Goal: Information Seeking & Learning: Learn about a topic

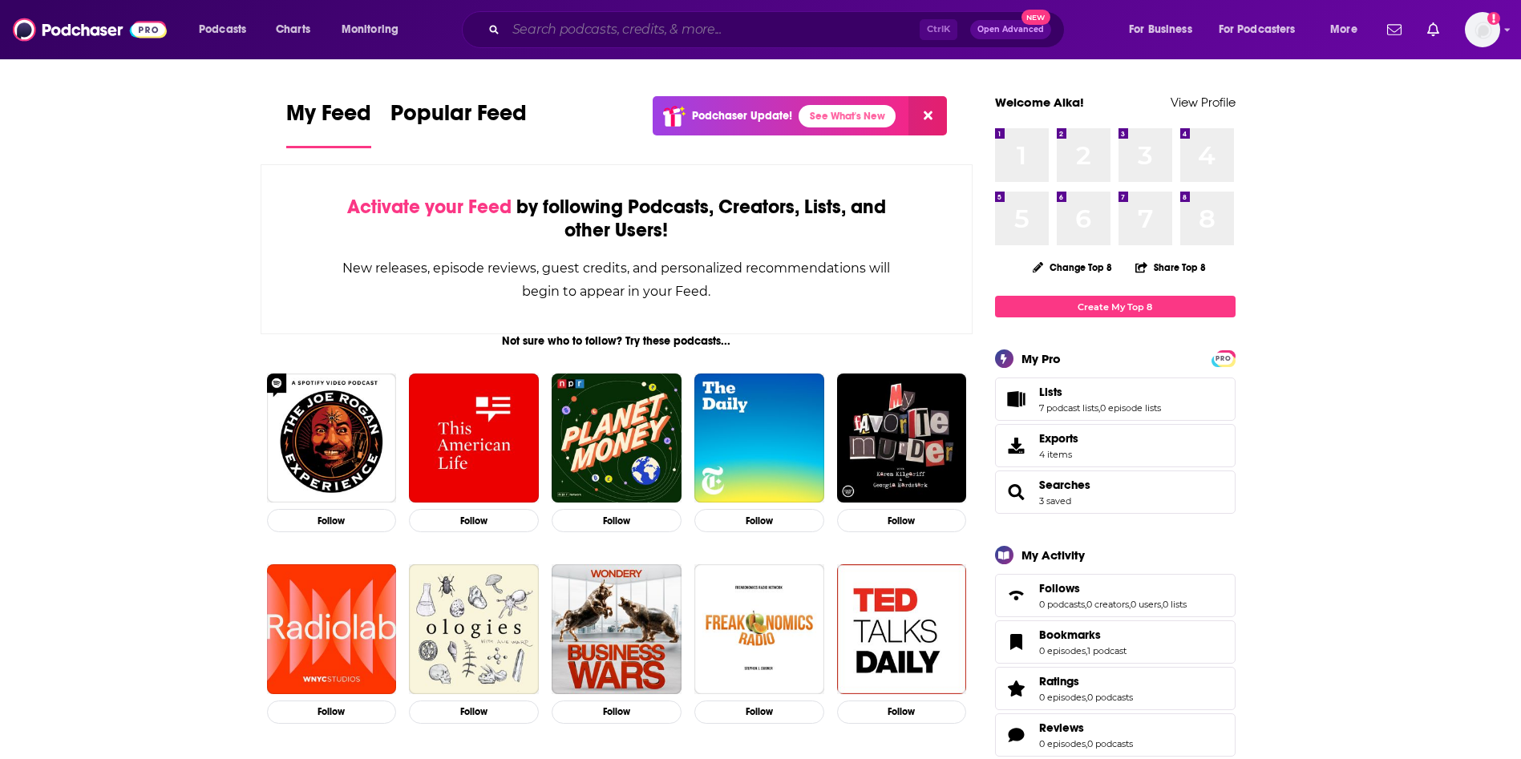
click at [653, 21] on input "Search podcasts, credits, & more..." at bounding box center [713, 30] width 414 height 26
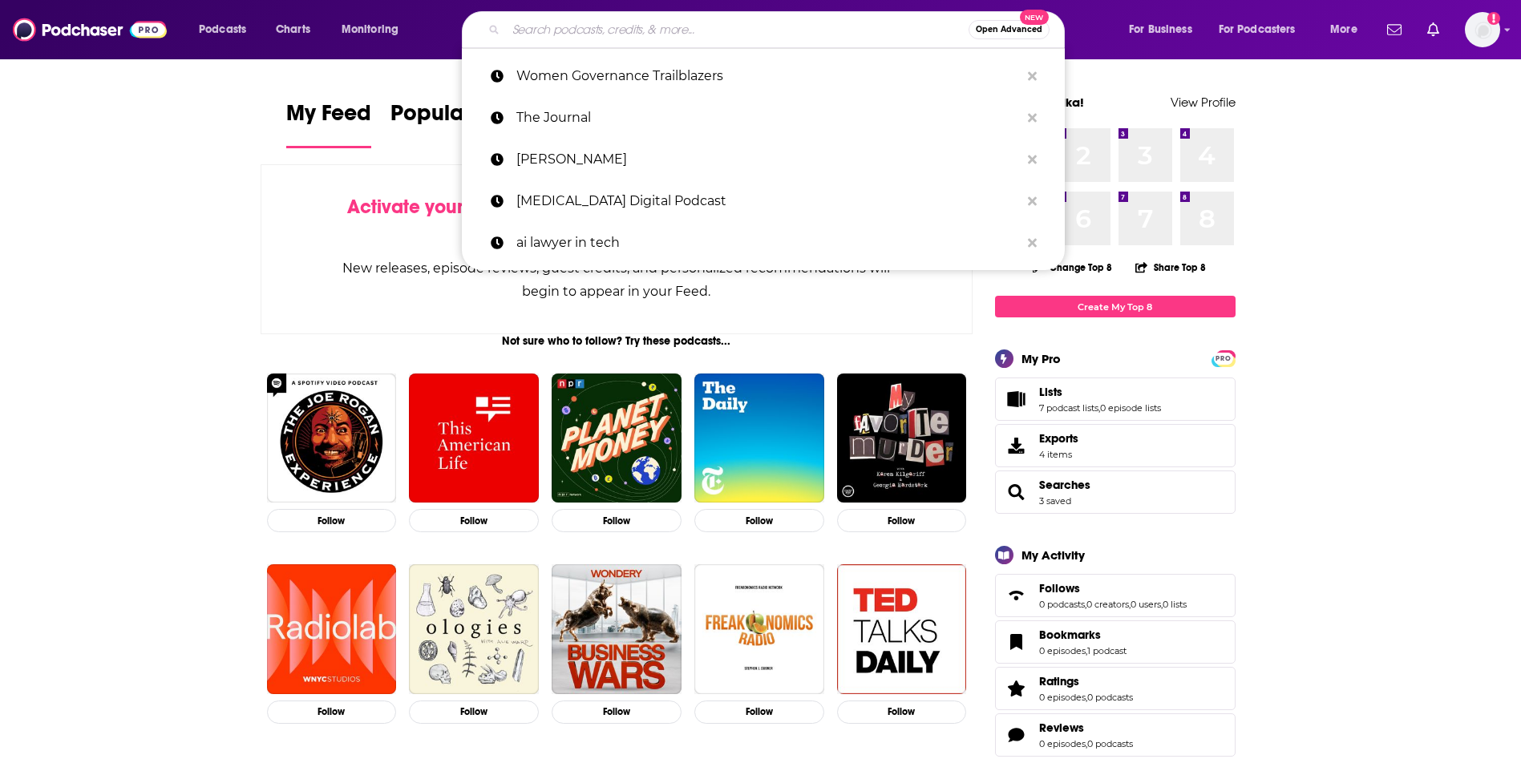
paste input "Saving With [PERSON_NAME] Radio and Podcast"
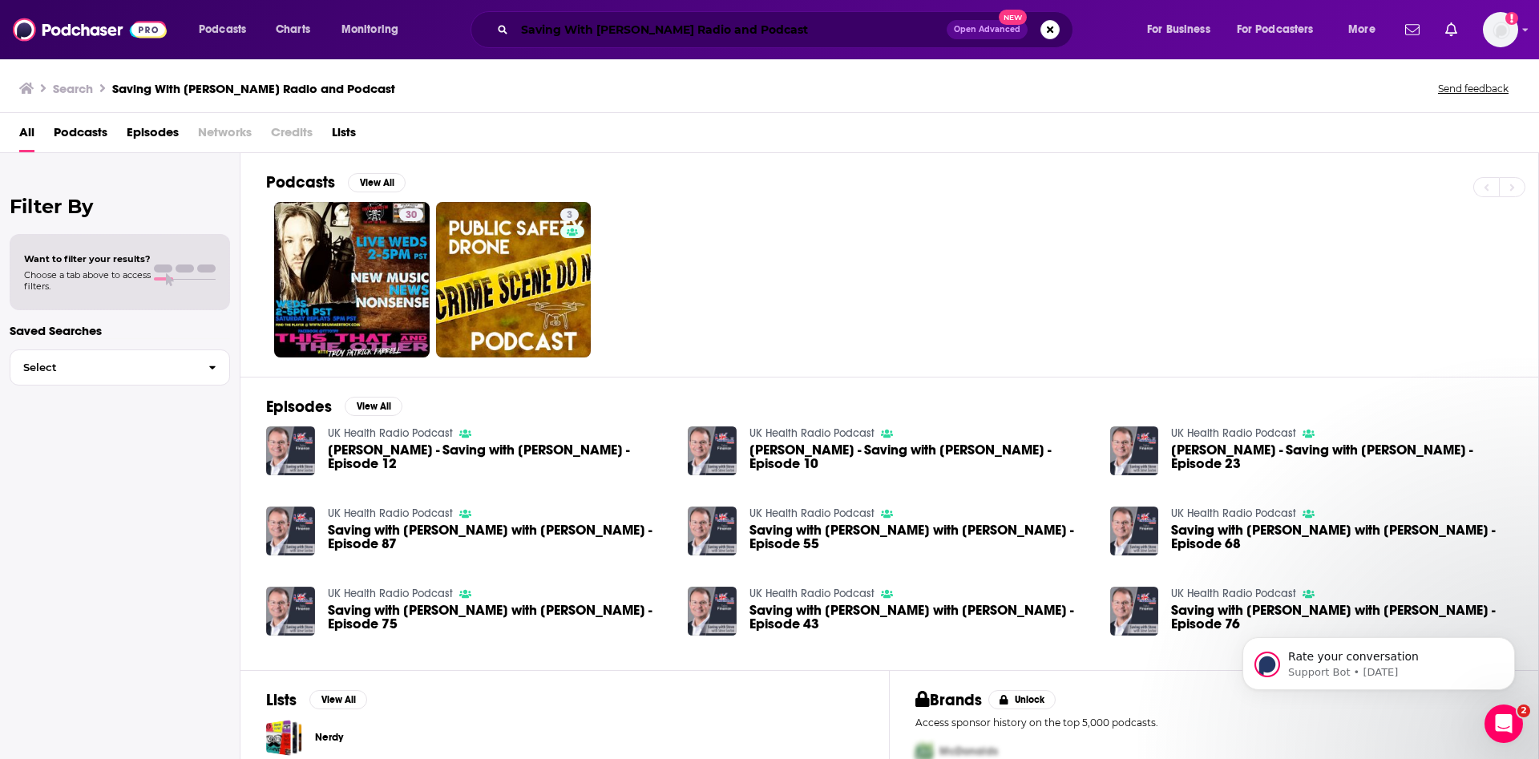
click at [581, 26] on input "Saving With [PERSON_NAME] Radio and Podcast" at bounding box center [731, 30] width 432 height 26
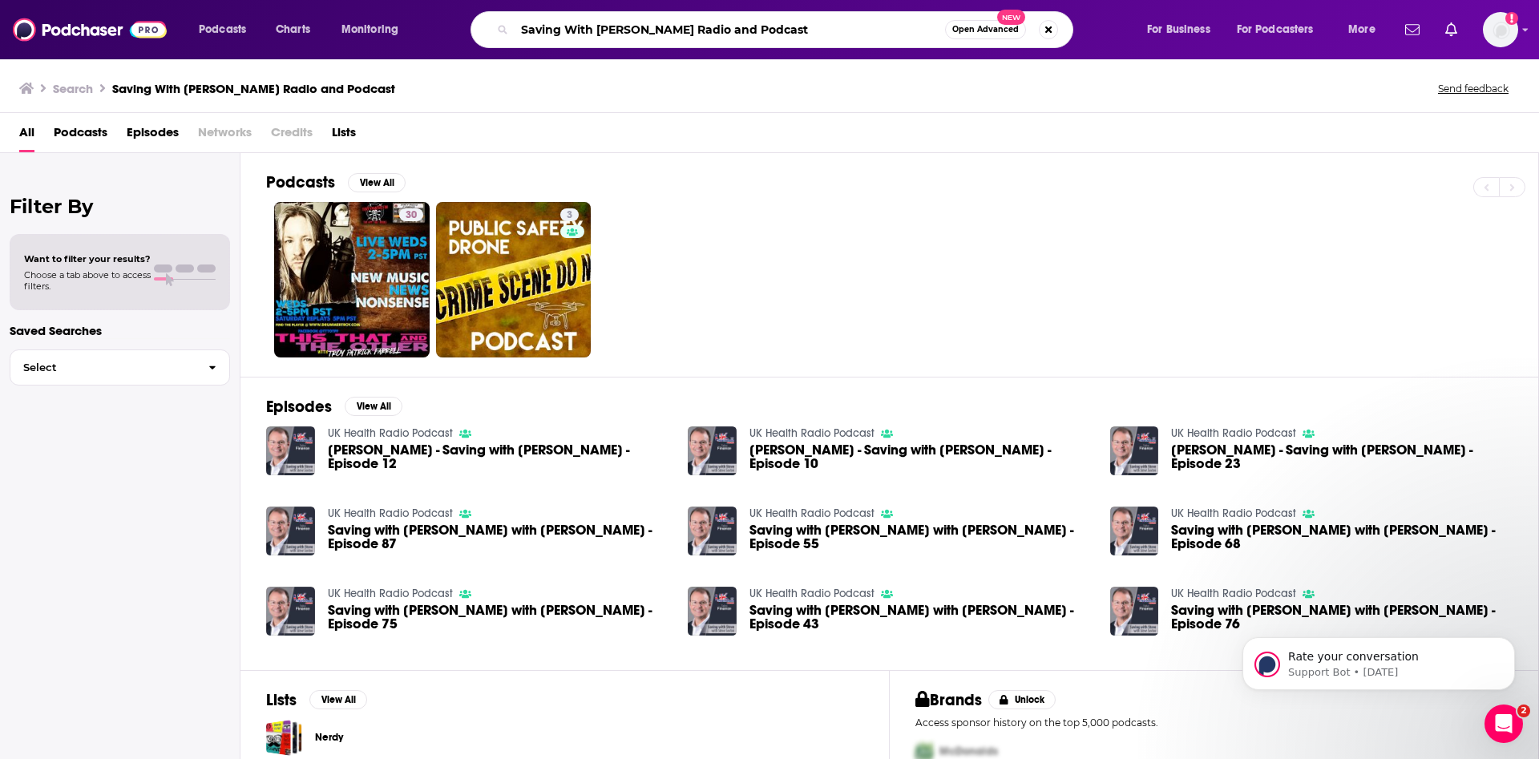
paste input "Search podcasts, credits, & more..."
type input "Saving With [PERSON_NAME]"
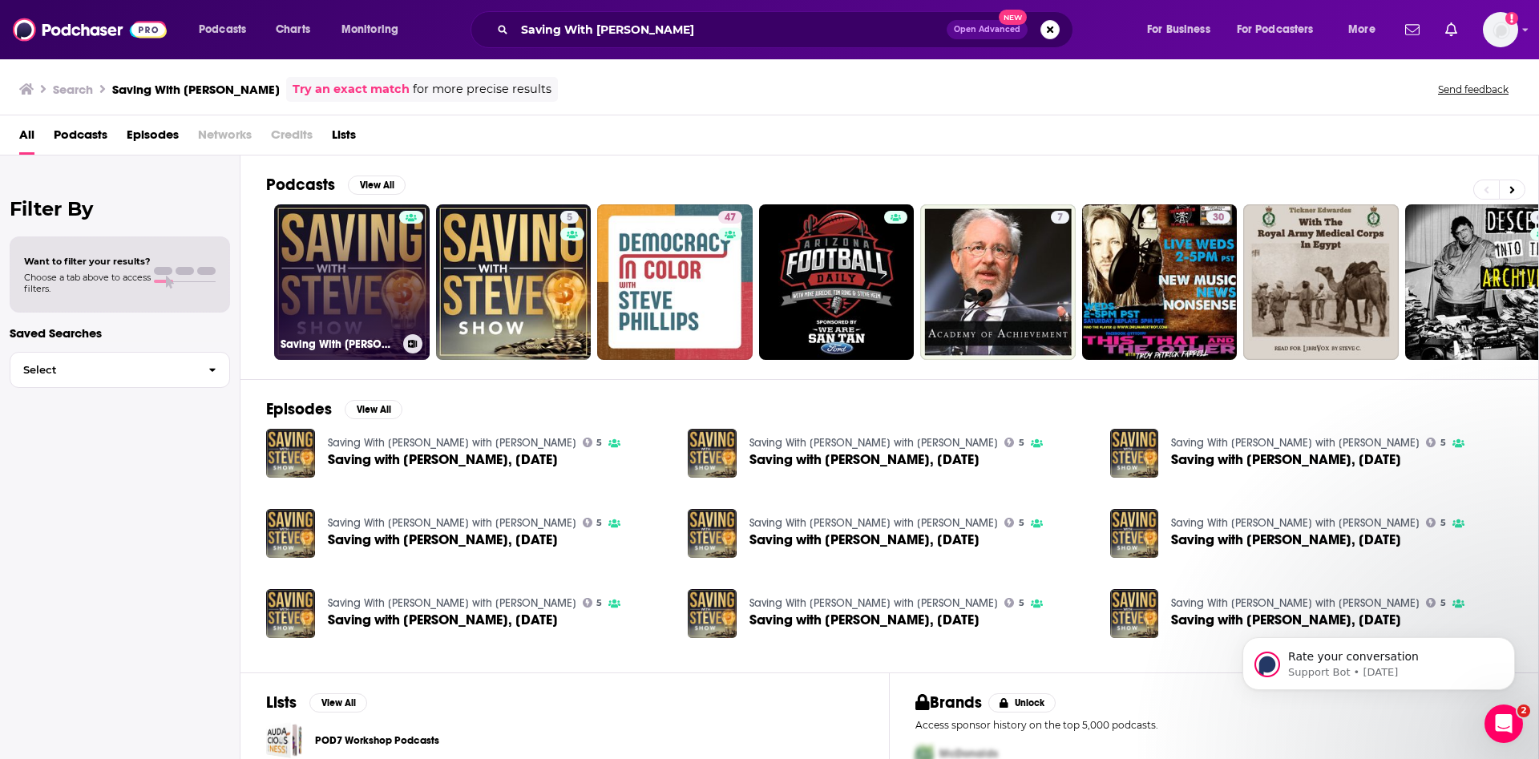
click at [402, 226] on div at bounding box center [411, 272] width 24 height 123
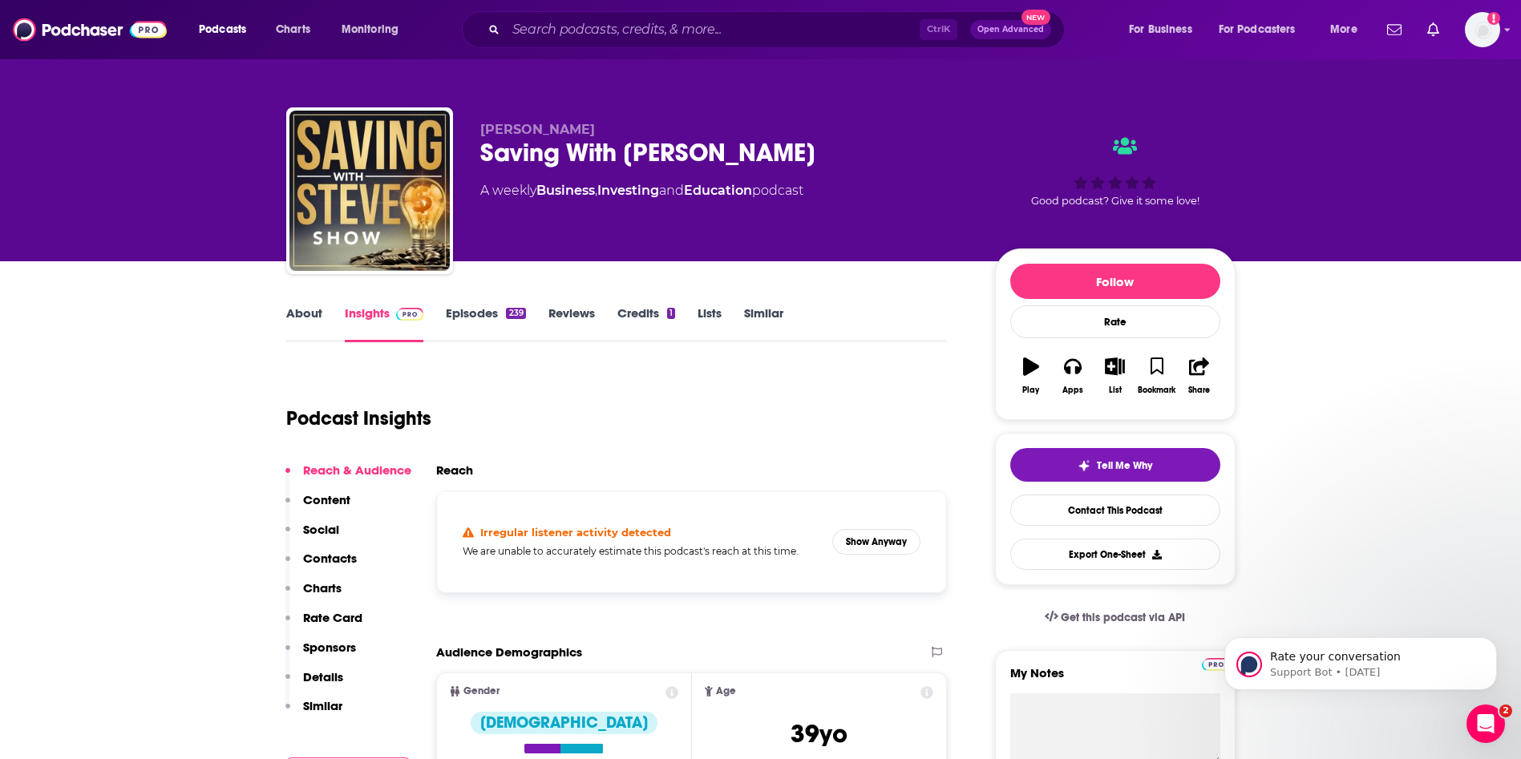
click at [484, 315] on link "Episodes 239" at bounding box center [485, 323] width 79 height 37
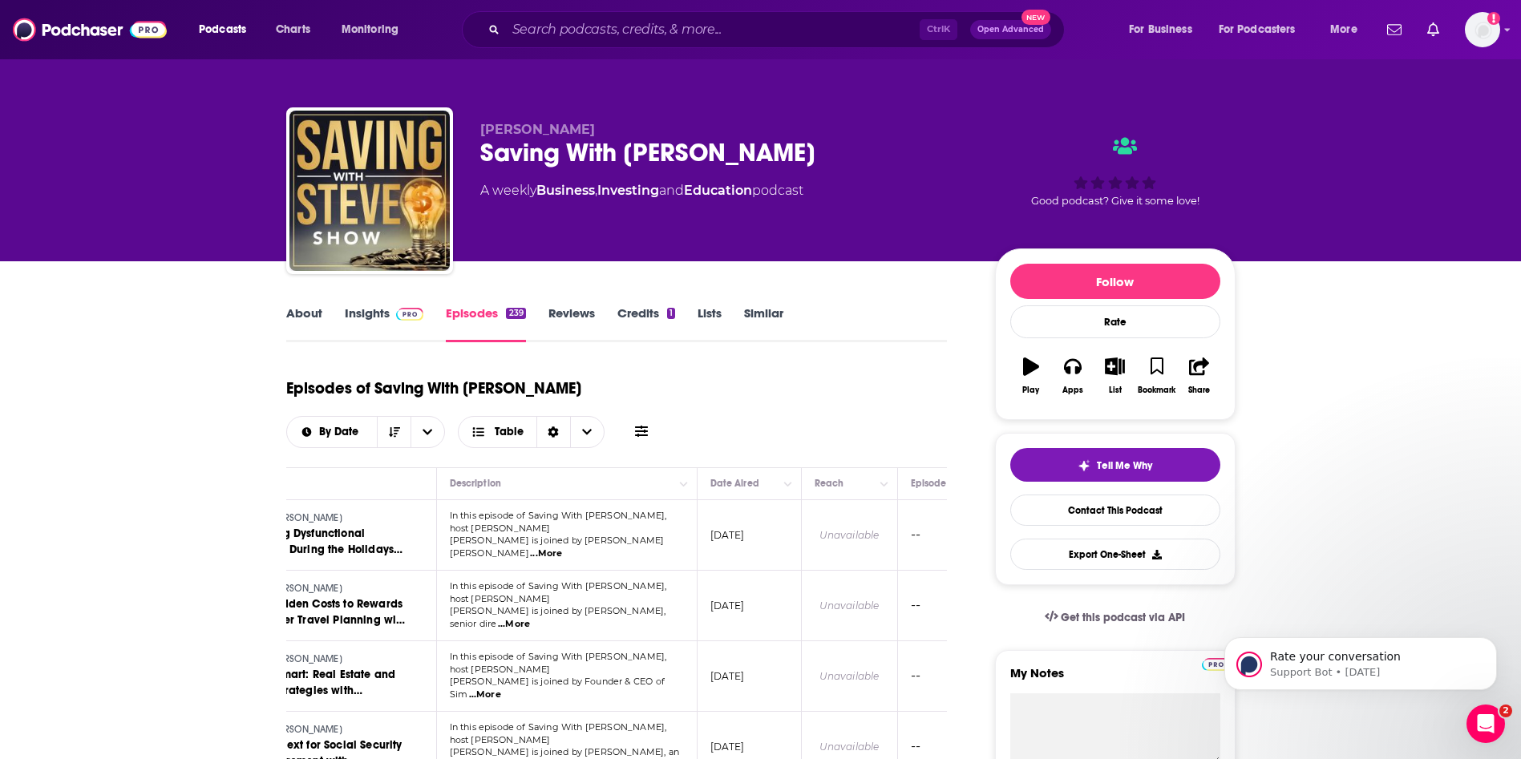
scroll to position [0, 171]
click at [393, 318] on span at bounding box center [407, 312] width 34 height 15
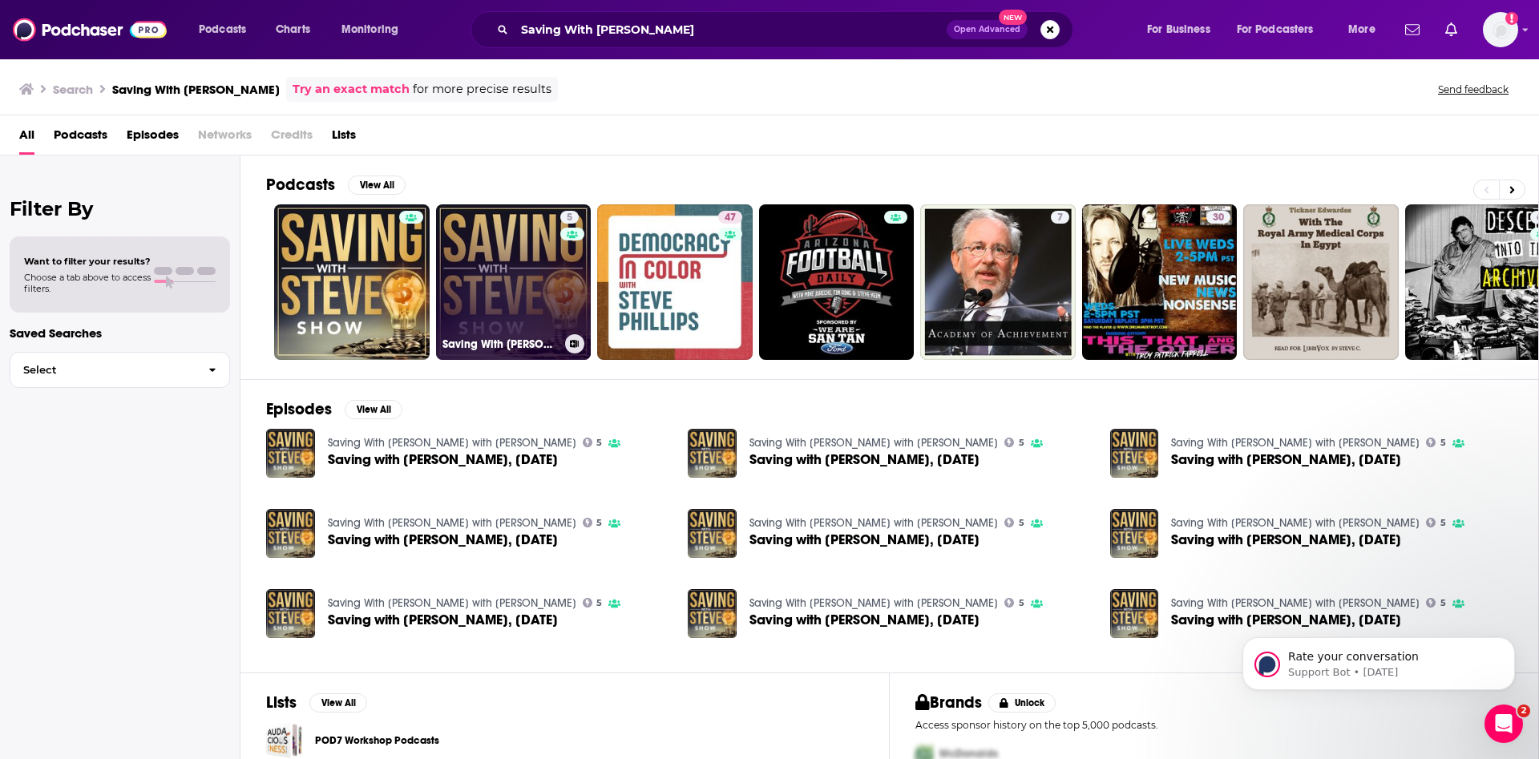
click at [527, 295] on link "5 Saving With [PERSON_NAME] with [PERSON_NAME]" at bounding box center [514, 282] width 156 height 156
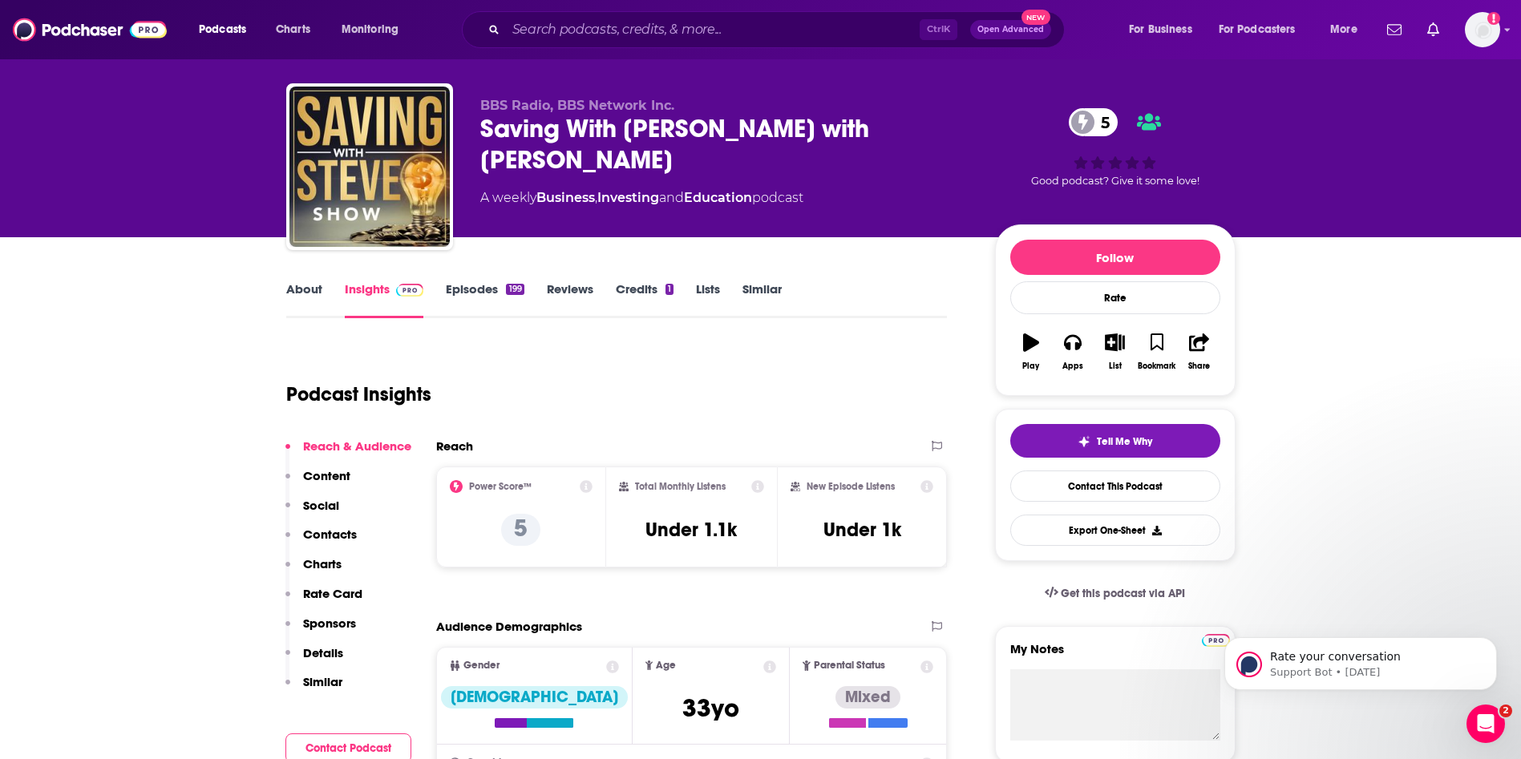
scroll to position [438, 0]
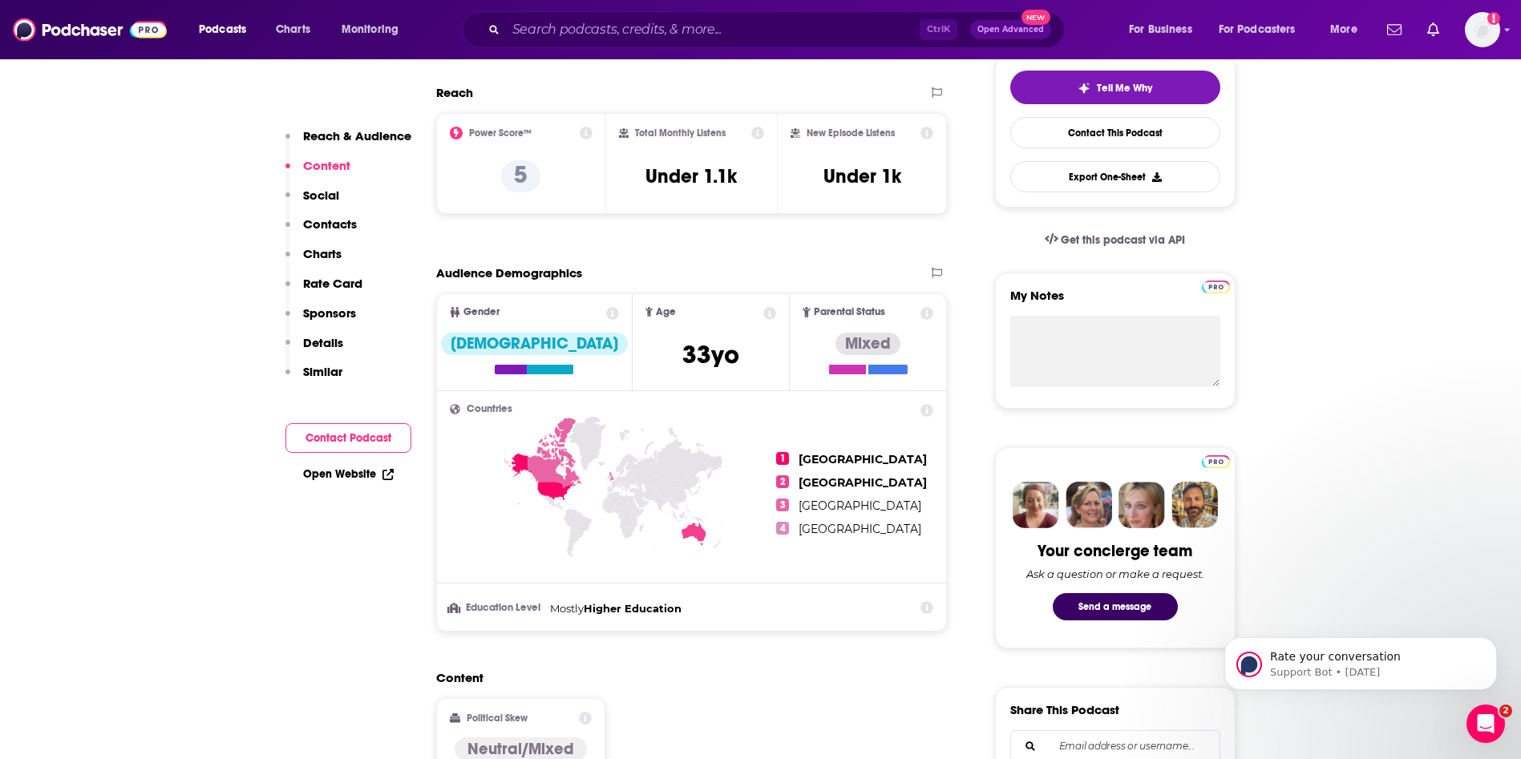
scroll to position [375, 0]
